Goal: Task Accomplishment & Management: Manage account settings

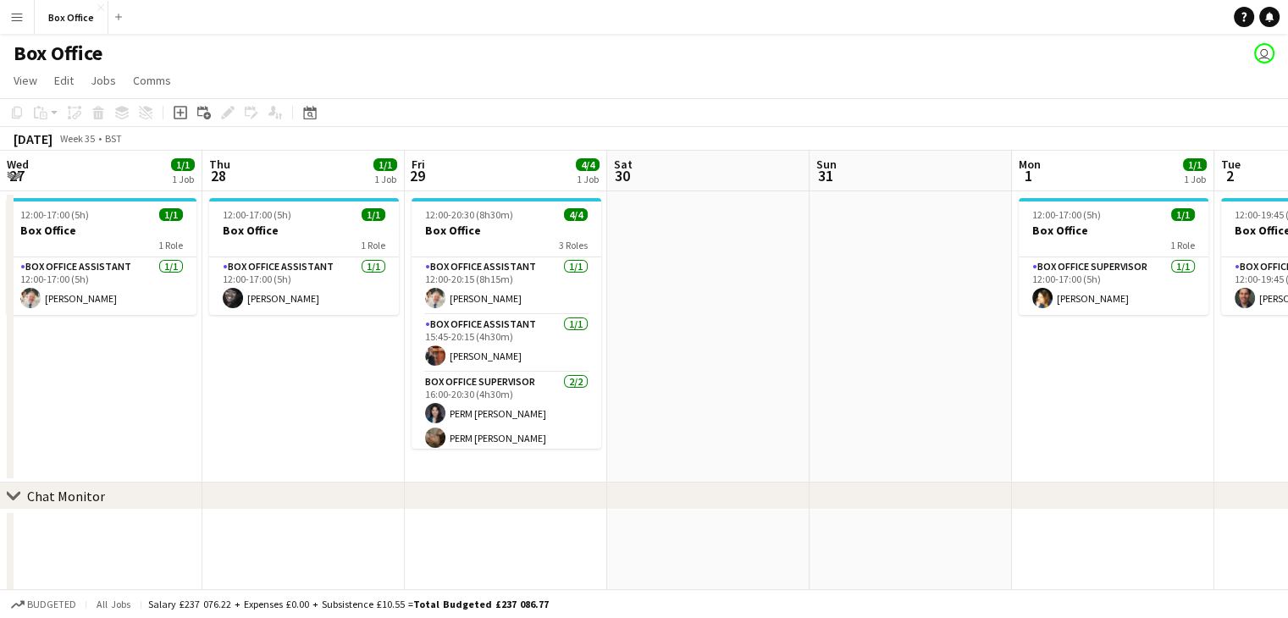
scroll to position [0, 651]
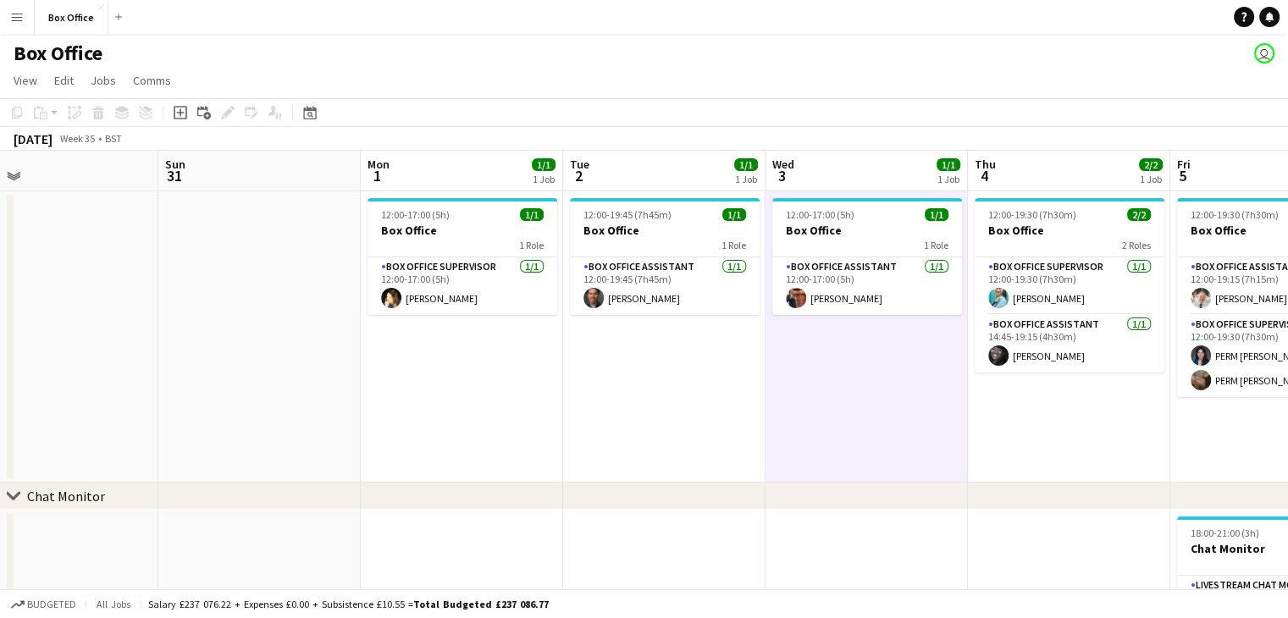
drag, startPoint x: 1054, startPoint y: 441, endPoint x: 1105, endPoint y: 384, distance: 77.4
click at [1105, 384] on app-calendar-viewport "Wed 27 1/1 1 Job Thu 28 1/1 1 Job Fri 29 4/4 1 Job Sat 30 Sun 31 Mon 1 1/1 1 Jo…" at bounding box center [644, 410] width 1288 height 518
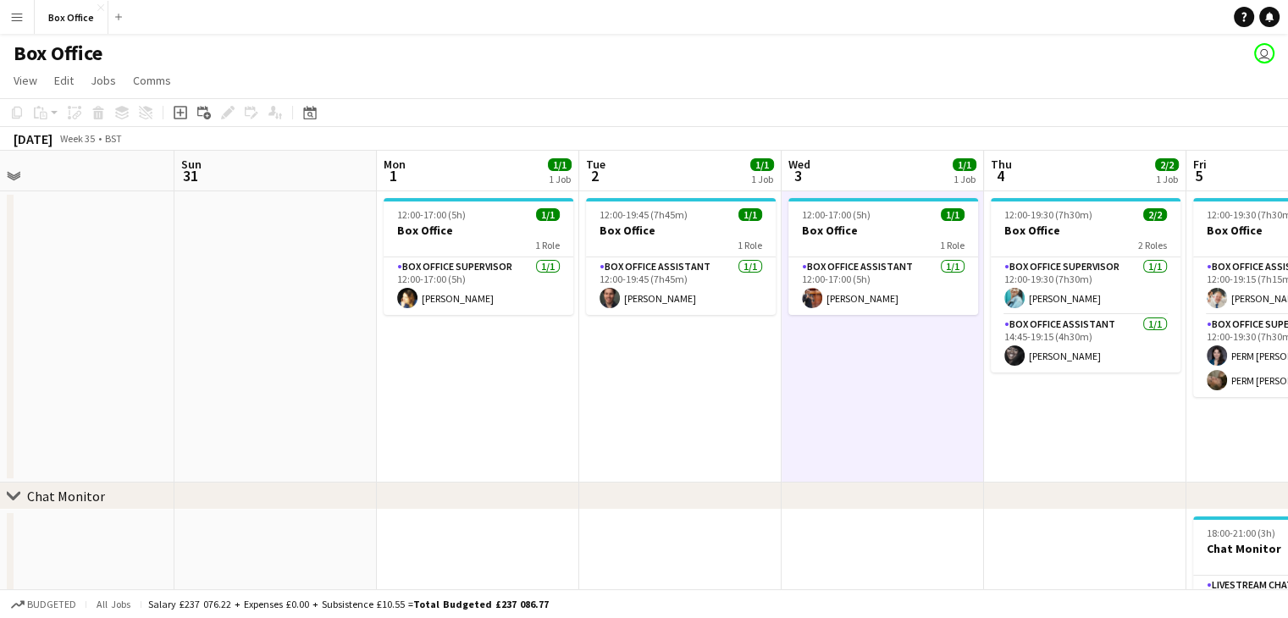
drag, startPoint x: 786, startPoint y: 457, endPoint x: 1054, endPoint y: 390, distance: 275.9
click at [1054, 390] on app-calendar-viewport "Fri 29 4/4 1 Job Sat 30 Sun 31 Mon 1 1/1 1 Job Tue 2 1/1 1 Job Wed 3 1/1 1 Job …" at bounding box center [644, 410] width 1288 height 518
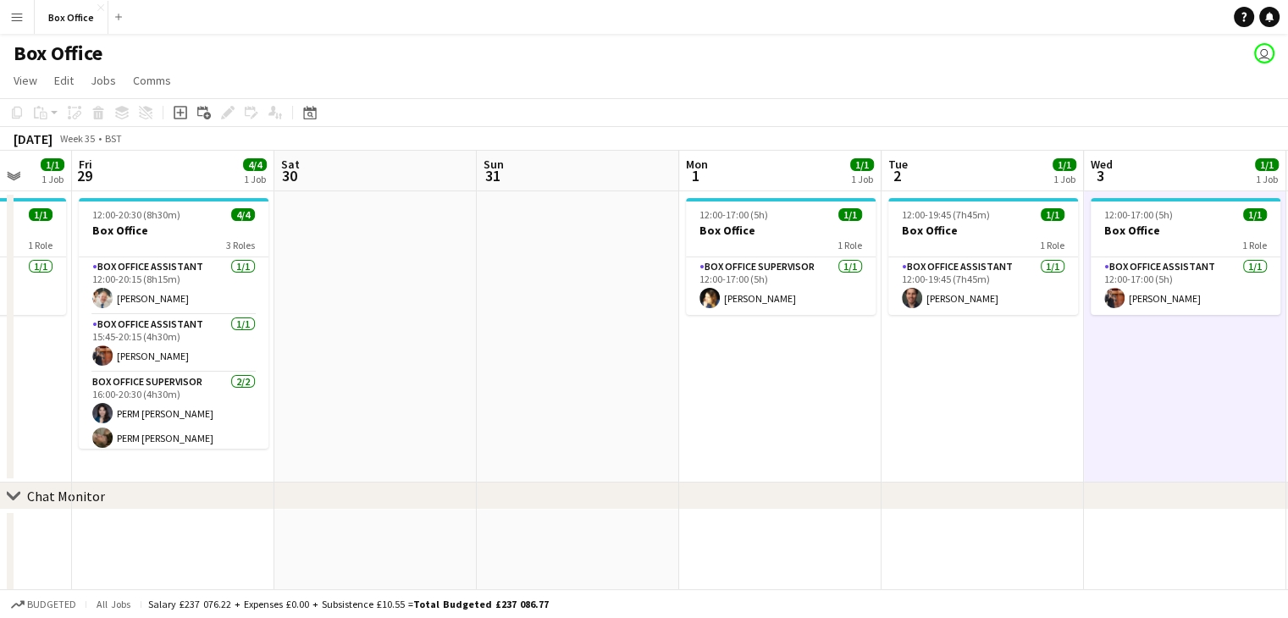
scroll to position [0, 529]
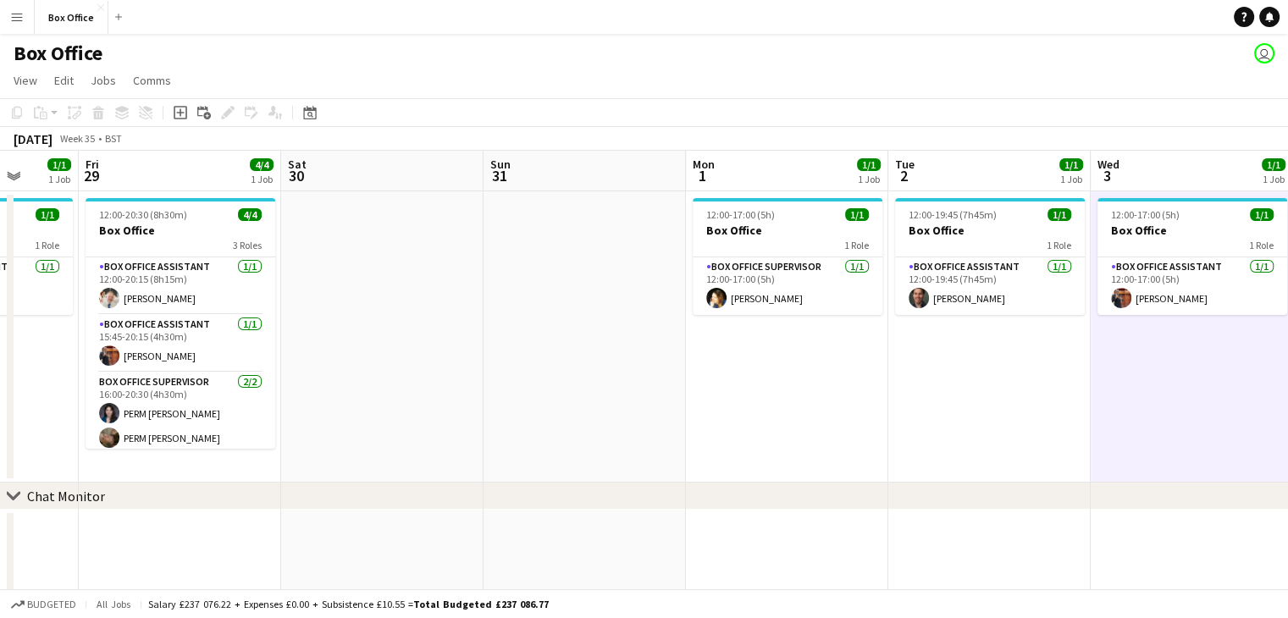
drag, startPoint x: 194, startPoint y: 467, endPoint x: 490, endPoint y: 495, distance: 297.8
click at [490, 495] on div "chevron-right Chat Monitor Tue 26 2/2 1 Job Wed 27 1/1 1 Job Thu 28 1/1 1 Job F…" at bounding box center [644, 410] width 1288 height 518
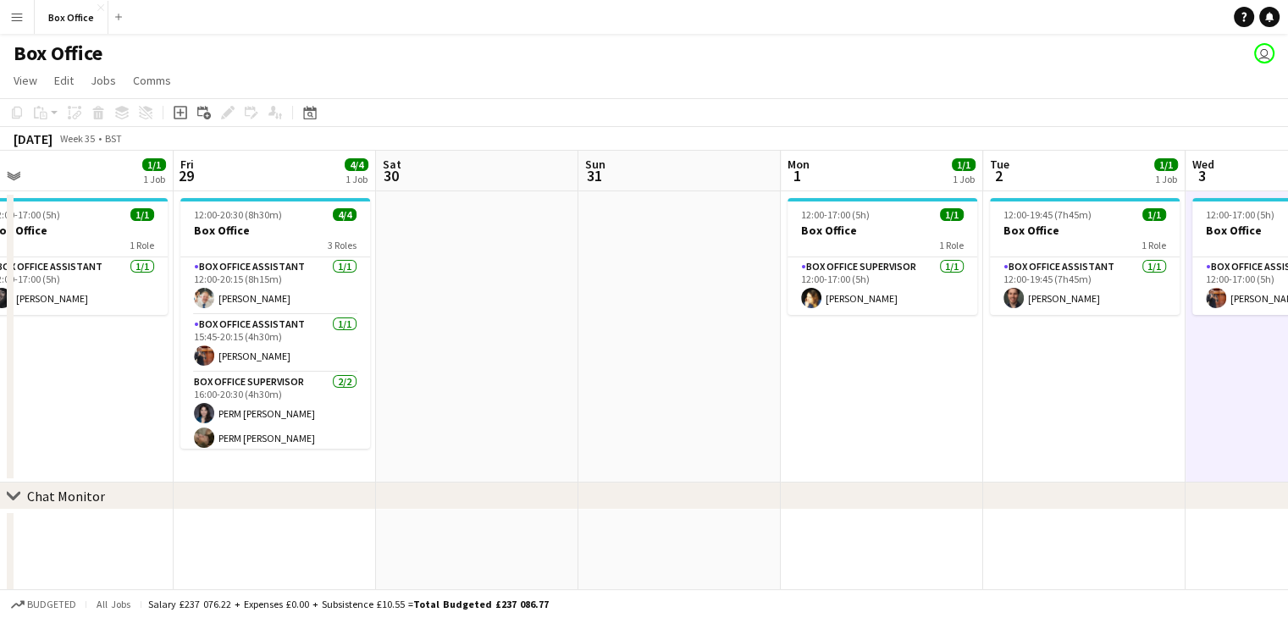
scroll to position [0, 410]
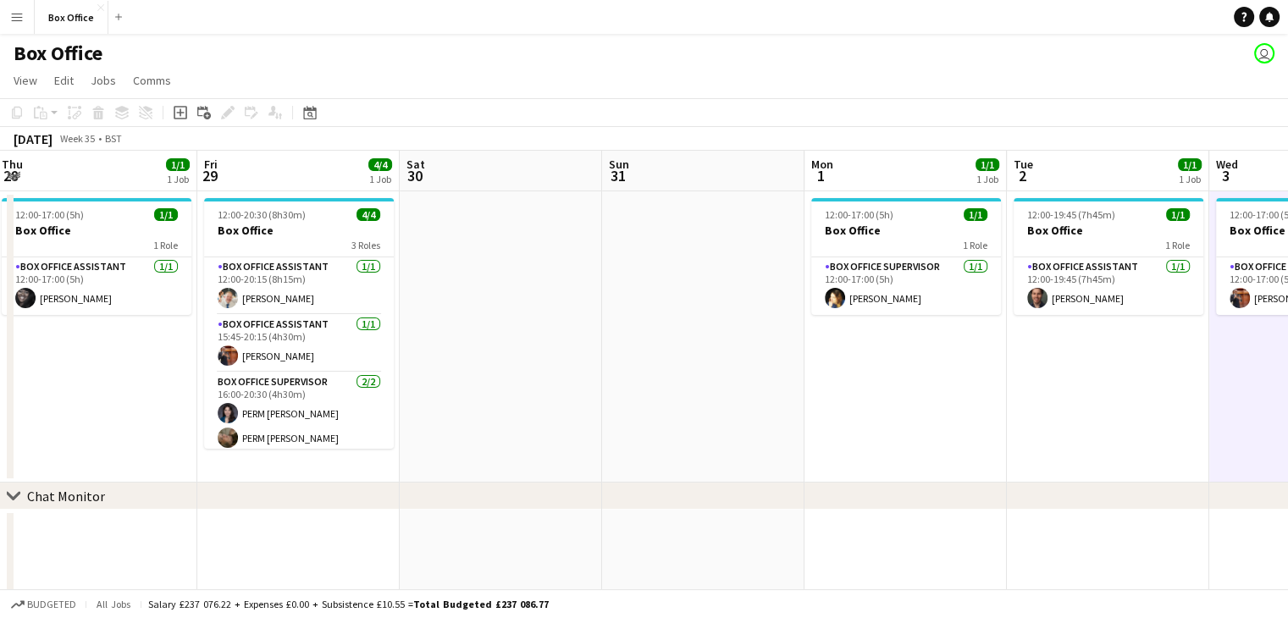
drag, startPoint x: 202, startPoint y: 455, endPoint x: 339, endPoint y: 484, distance: 139.4
click at [339, 484] on div "chevron-right Chat Monitor Tue 26 2/2 1 Job Wed 27 1/1 1 Job Thu 28 1/1 1 Job F…" at bounding box center [644, 410] width 1288 height 518
click at [314, 294] on app-card-role "Box Office Assistant [DATE] 12:00-20:15 (8h15m) [PERSON_NAME]" at bounding box center [299, 287] width 190 height 58
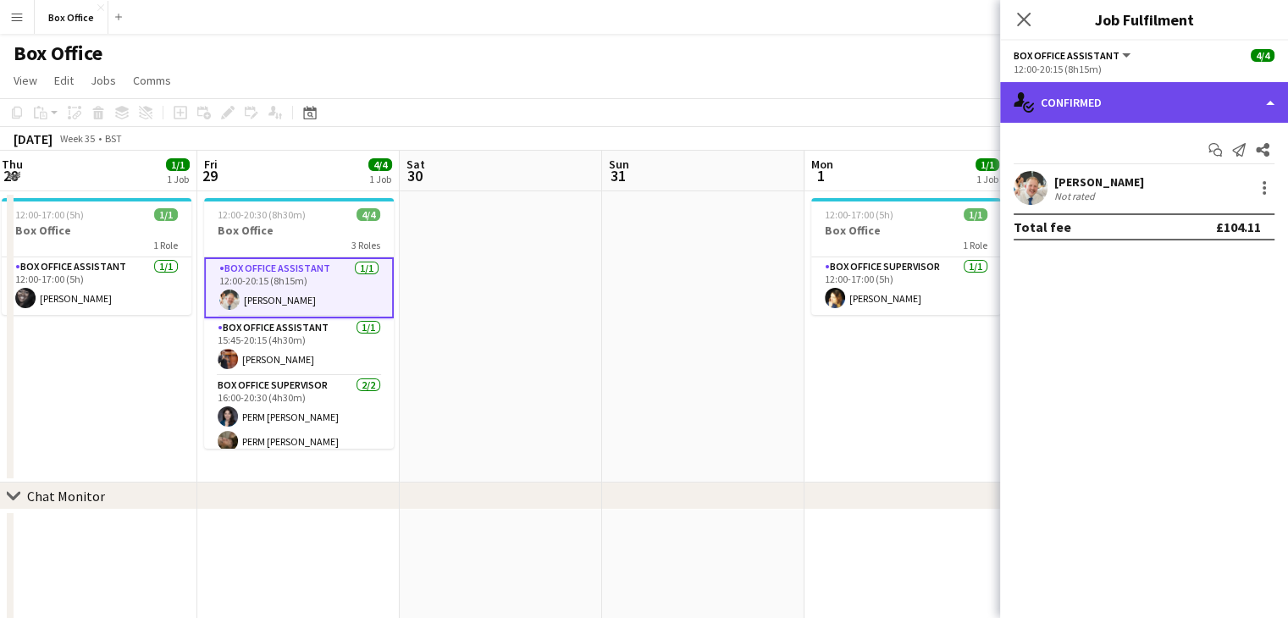
click at [1229, 91] on div "single-neutral-actions-check-2 Confirmed" at bounding box center [1144, 102] width 288 height 41
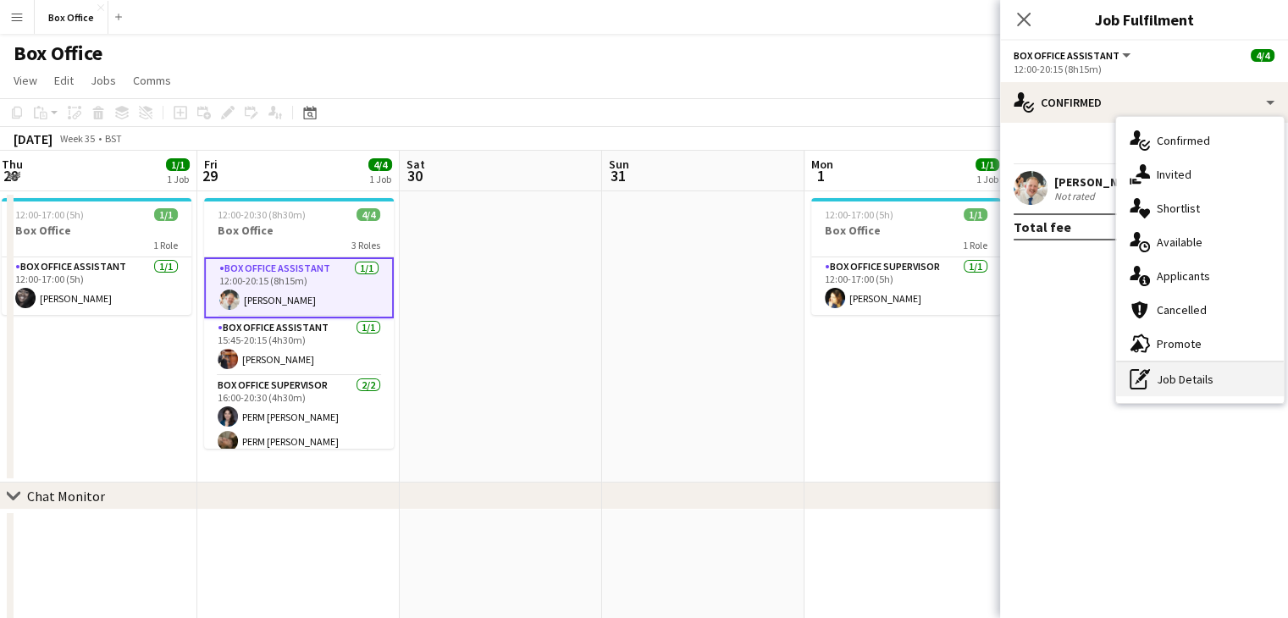
click at [1166, 383] on div "pen-write Job Details" at bounding box center [1200, 380] width 168 height 34
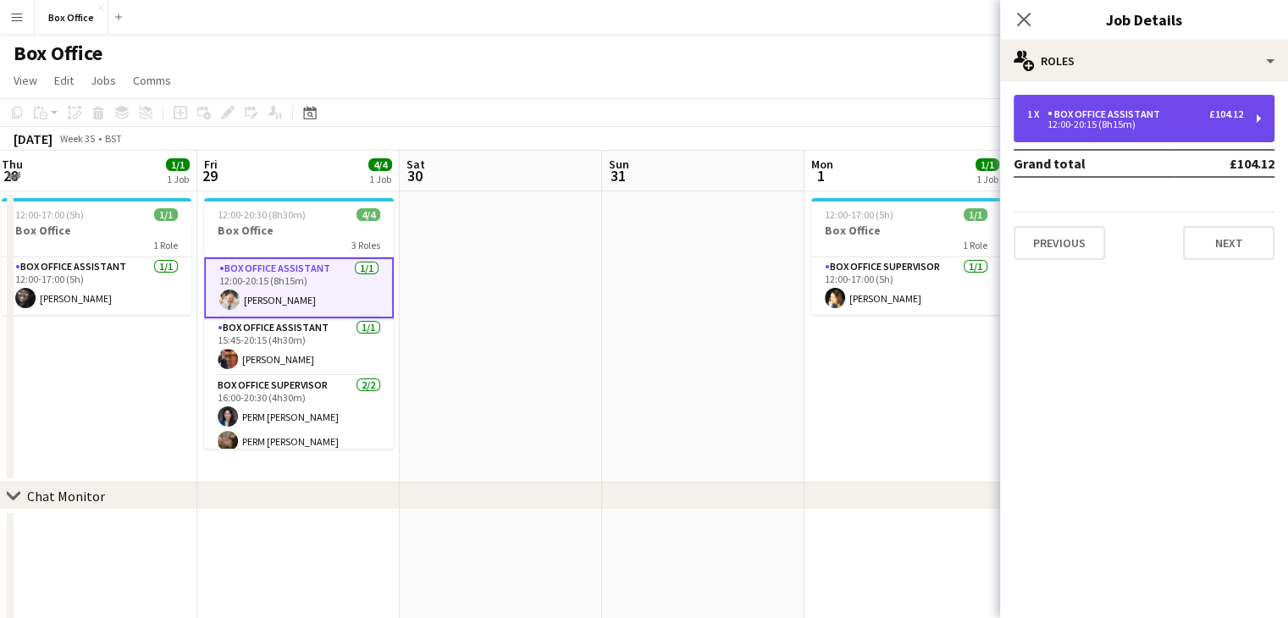
click at [1119, 116] on div "Box Office Assistant" at bounding box center [1107, 114] width 119 height 12
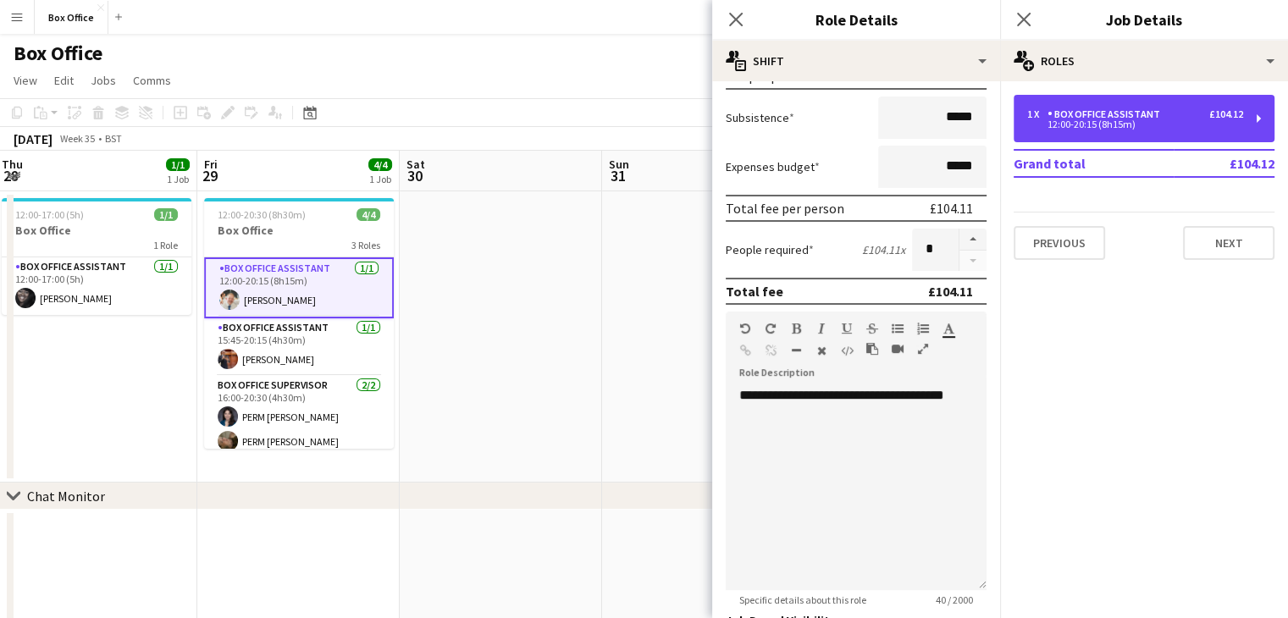
scroll to position [308, 0]
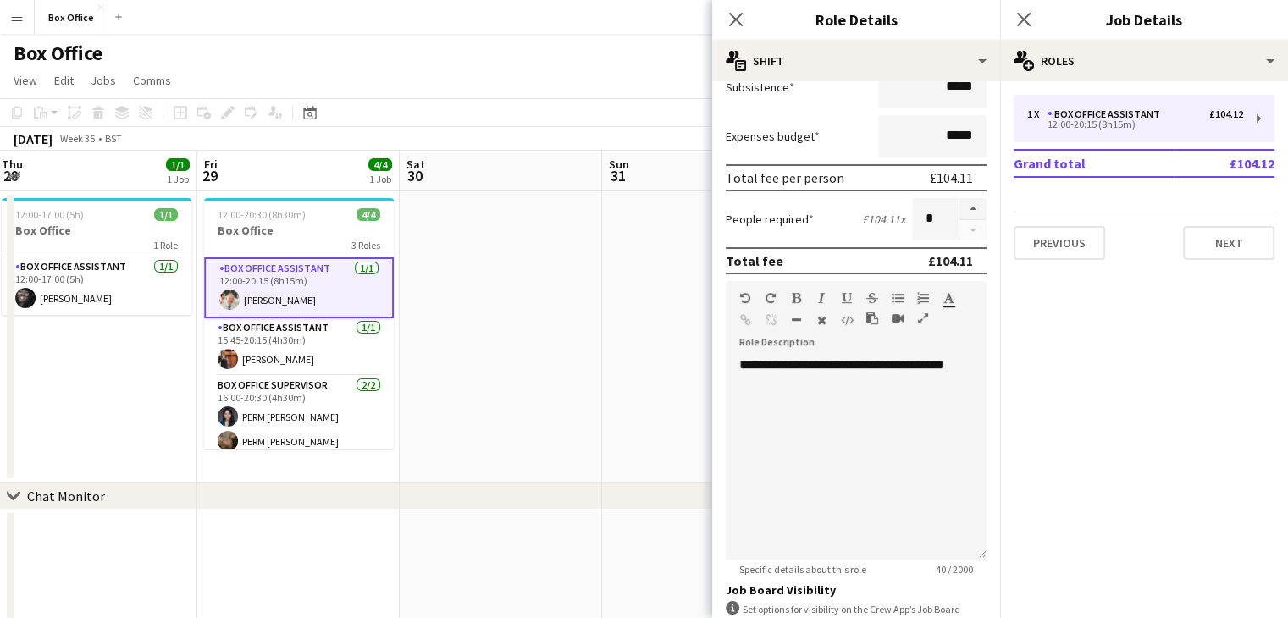
click at [332, 464] on app-date-cell "12:00-20:30 (8h30m) 4/4 Box Office 3 Roles Box Office Assistant [DATE] 12:00-20…" at bounding box center [298, 336] width 202 height 291
